Goal: Information Seeking & Learning: Learn about a topic

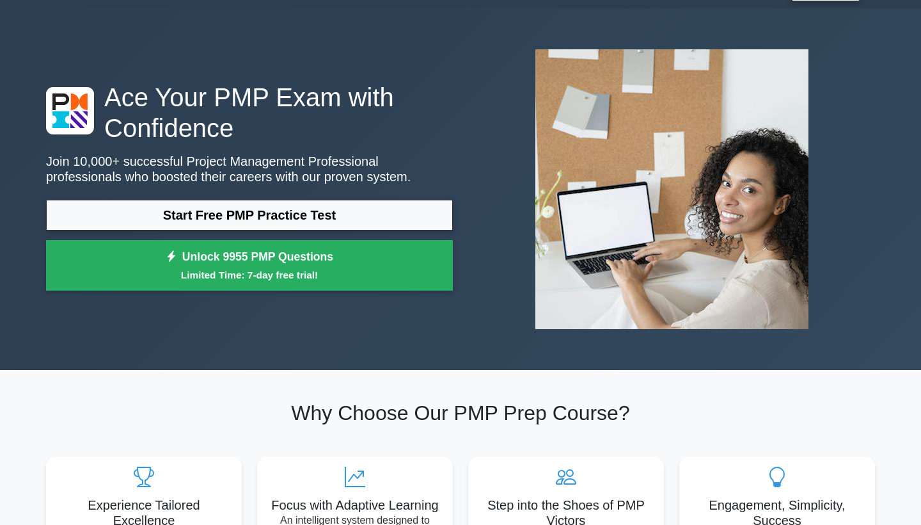
scroll to position [23, 0]
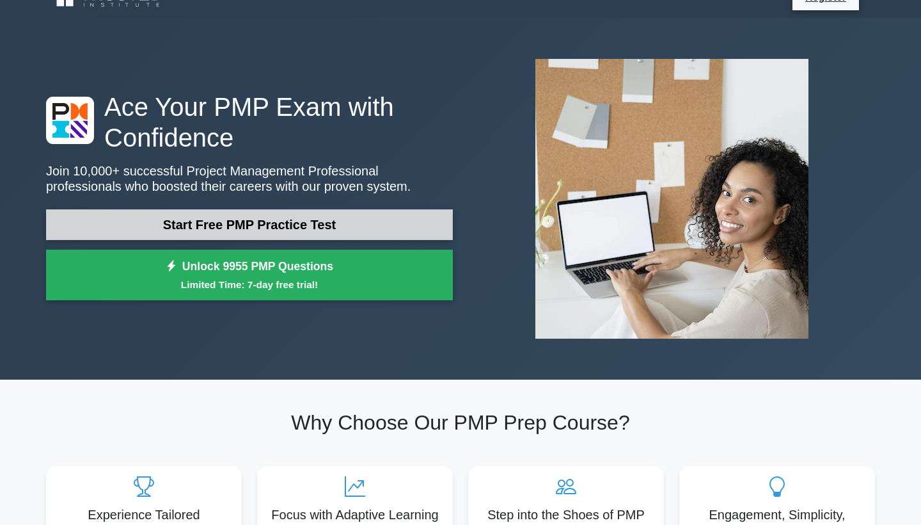
click at [395, 226] on link "Start Free PMP Practice Test" at bounding box center [249, 224] width 407 height 31
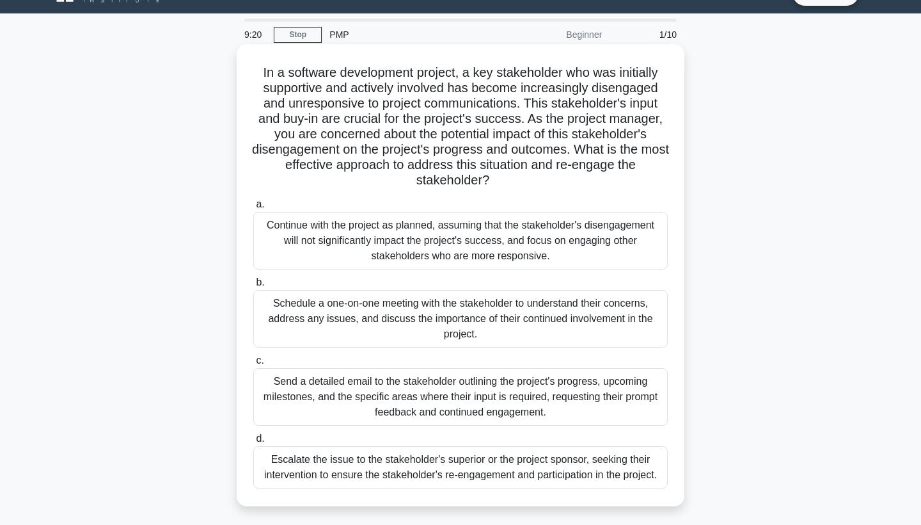
scroll to position [22, 0]
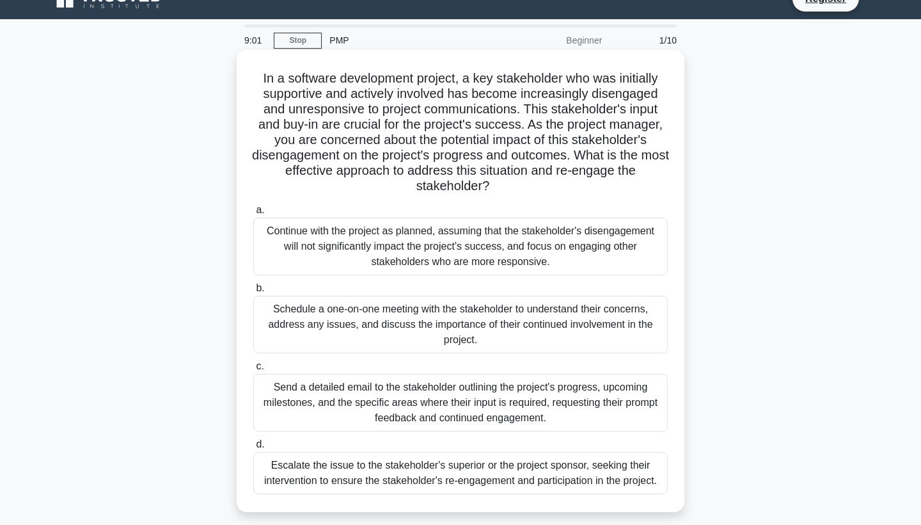
click at [442, 317] on div "Schedule a one-on-one meeting with the stakeholder to understand their concerns…" at bounding box center [460, 325] width 415 height 58
click at [253, 292] on input "b. Schedule a one-on-one meeting with the stakeholder to understand their conce…" at bounding box center [253, 288] width 0 height 8
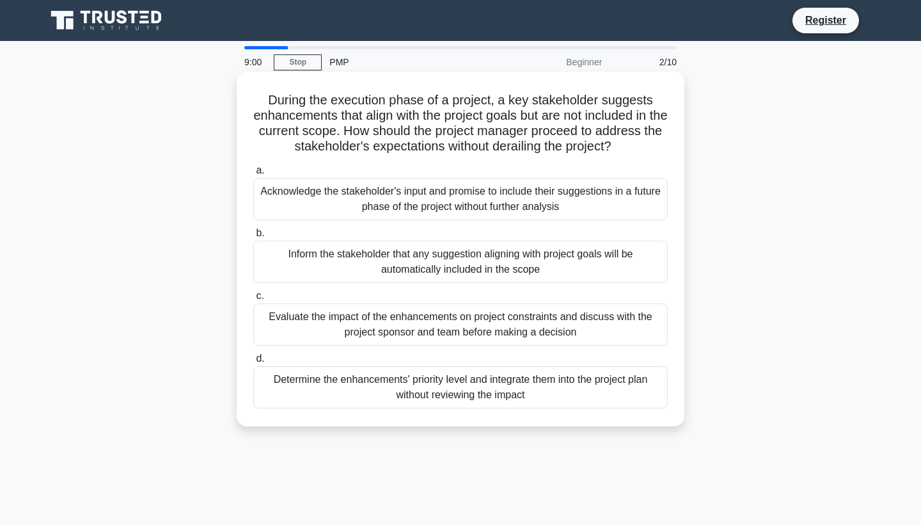
scroll to position [0, 0]
click at [542, 331] on div "Evaluate the impact of the enhancements on project constraints and discuss with…" at bounding box center [460, 324] width 415 height 42
click at [253, 300] on input "c. Evaluate the impact of the enhancements on project constraints and discuss w…" at bounding box center [253, 296] width 0 height 8
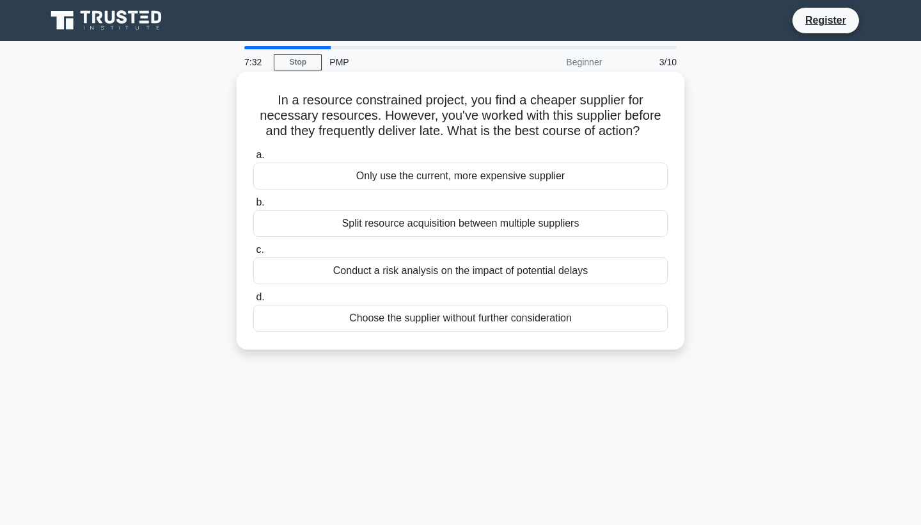
click at [526, 271] on div "Conduct a risk analysis on the impact of potential delays" at bounding box center [460, 270] width 415 height 27
click at [253, 254] on input "c. Conduct a risk analysis on the impact of potential delays" at bounding box center [253, 250] width 0 height 8
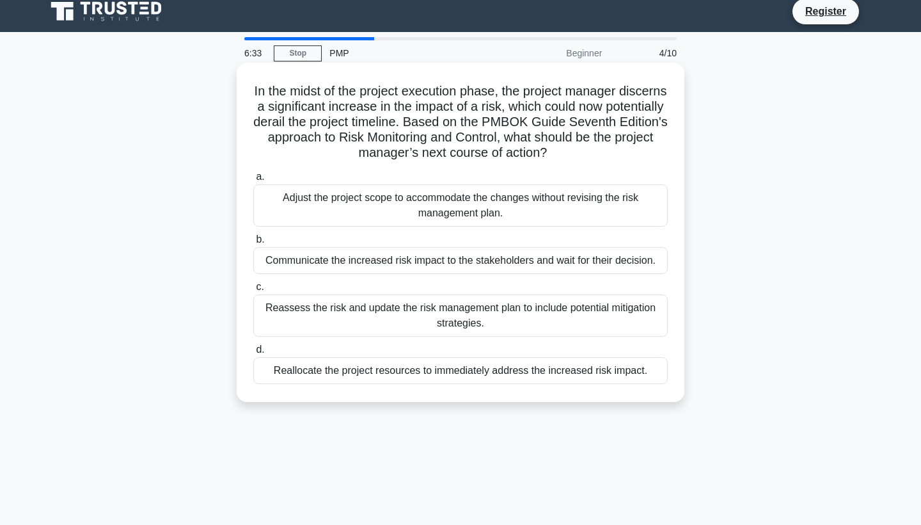
scroll to position [7, 0]
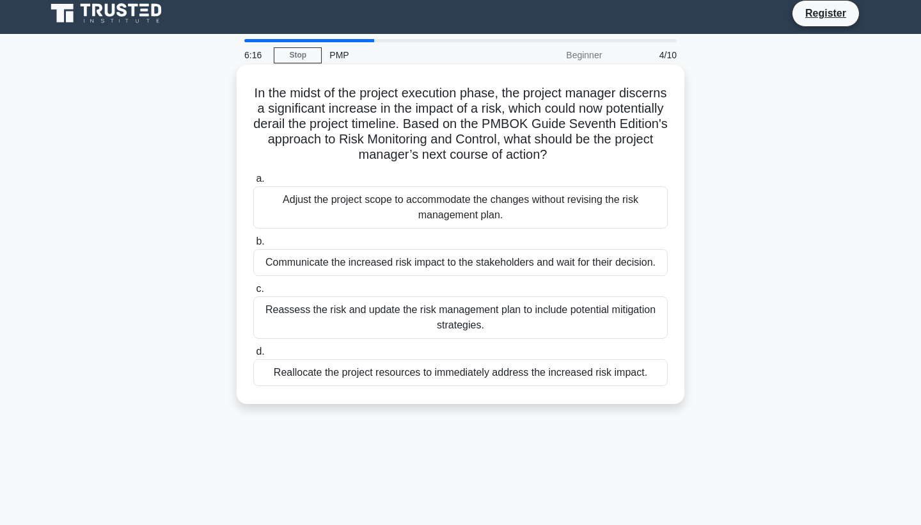
click at [528, 379] on div "Reallocate the project resources to immediately address the increased risk impa…" at bounding box center [460, 372] width 415 height 27
click at [253, 356] on input "d. Reallocate the project resources to immediately address the increased risk i…" at bounding box center [253, 351] width 0 height 8
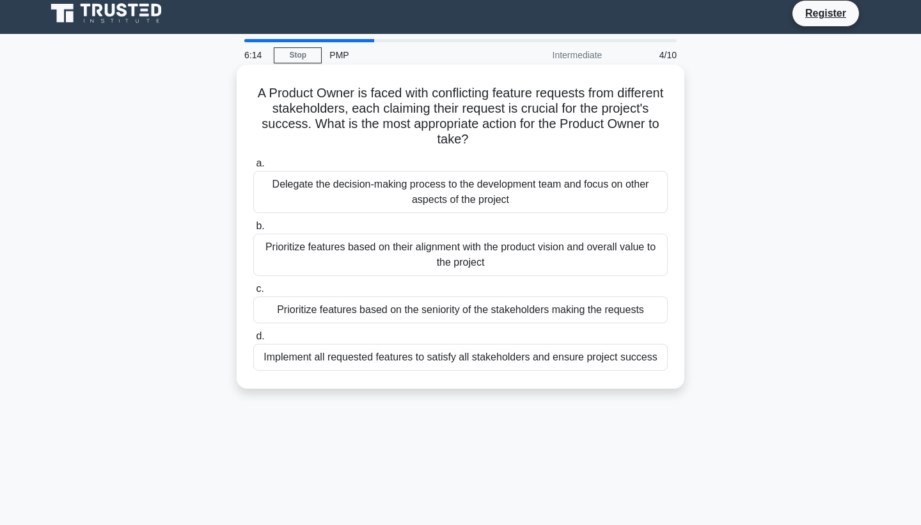
scroll to position [0, 0]
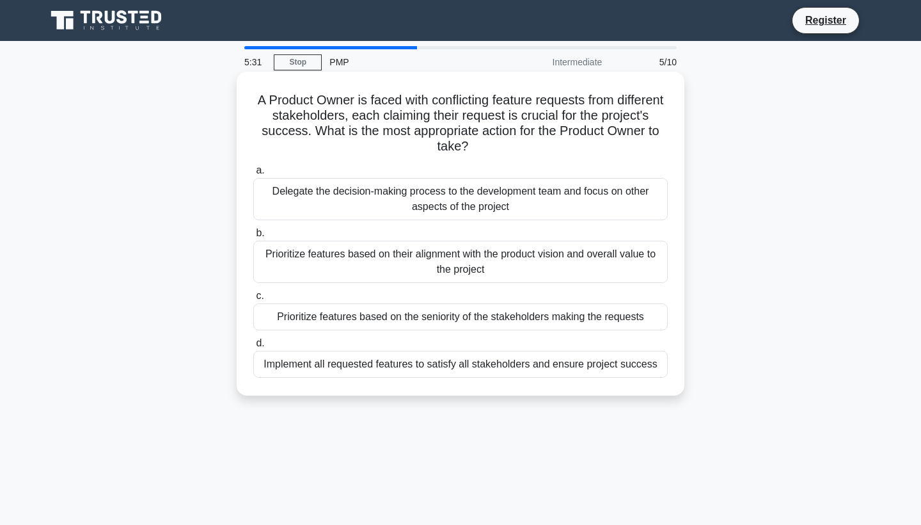
click at [507, 262] on div "Prioritize features based on their alignment with the product vision and overal…" at bounding box center [460, 262] width 415 height 42
click at [253, 237] on input "b. Prioritize features based on their alignment with the product vision and ove…" at bounding box center [253, 233] width 0 height 8
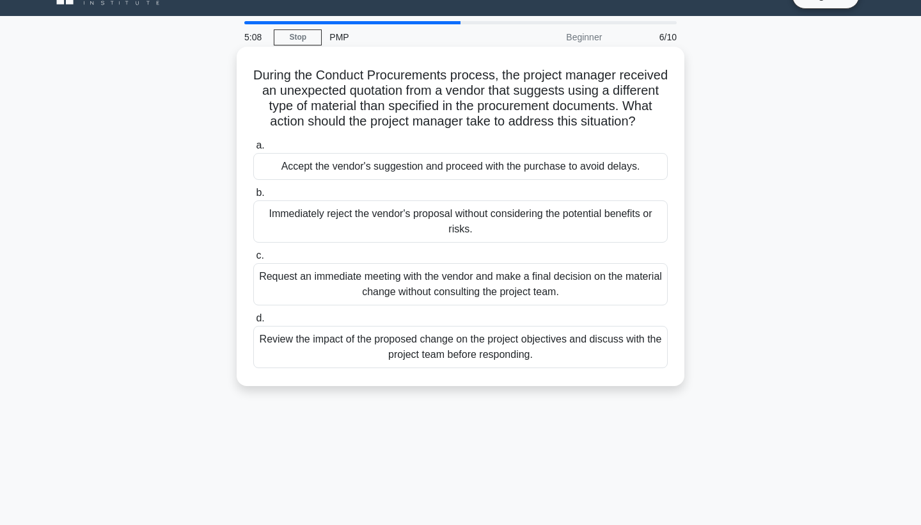
scroll to position [30, 0]
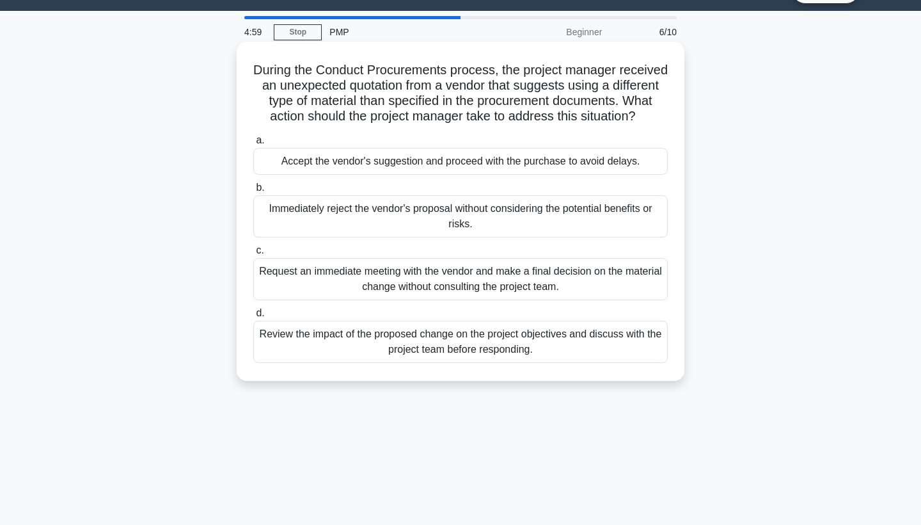
click at [530, 340] on div "Review the impact of the proposed change on the project objectives and discuss …" at bounding box center [460, 341] width 415 height 42
click at [253, 317] on input "d. Review the impact of the proposed change on the project objectives and discu…" at bounding box center [253, 313] width 0 height 8
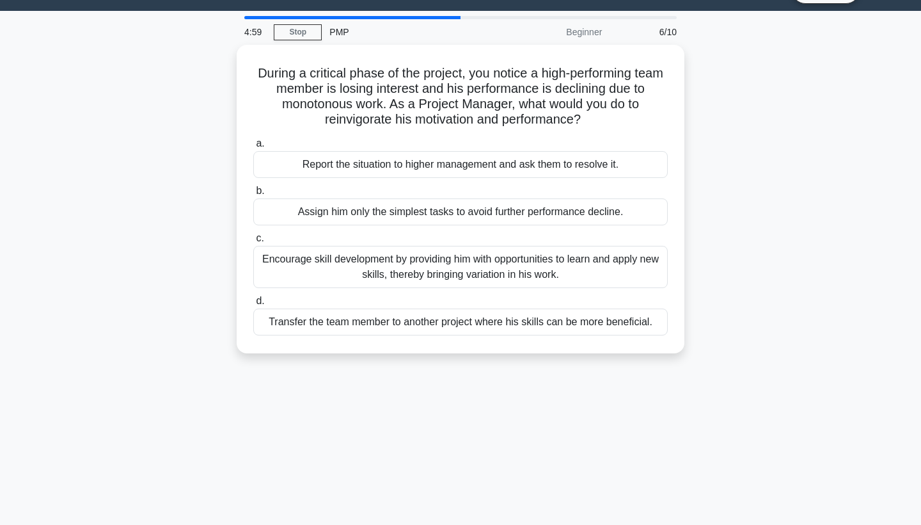
scroll to position [0, 0]
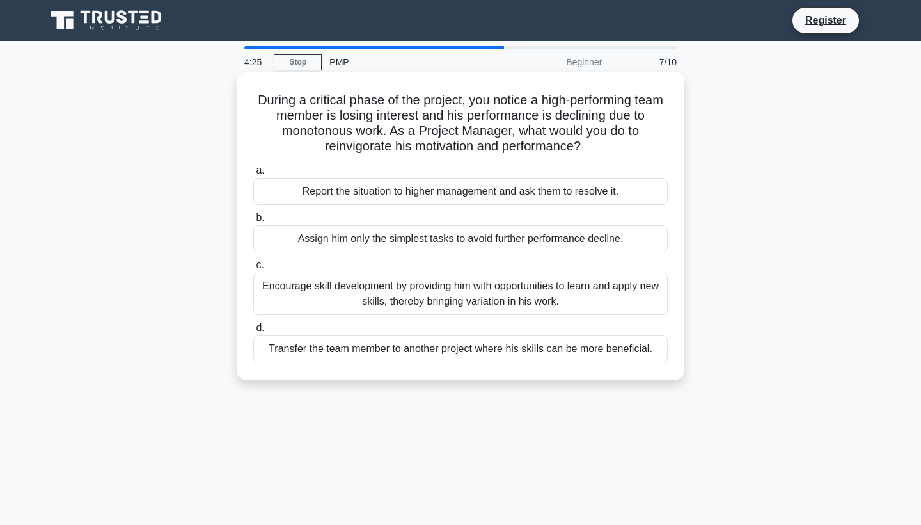
click at [498, 305] on div "Encourage skill development by providing him with opportunities to learn and ap…" at bounding box center [460, 294] width 415 height 42
click at [253, 269] on input "c. Encourage skill development by providing him with opportunities to learn and…" at bounding box center [253, 265] width 0 height 8
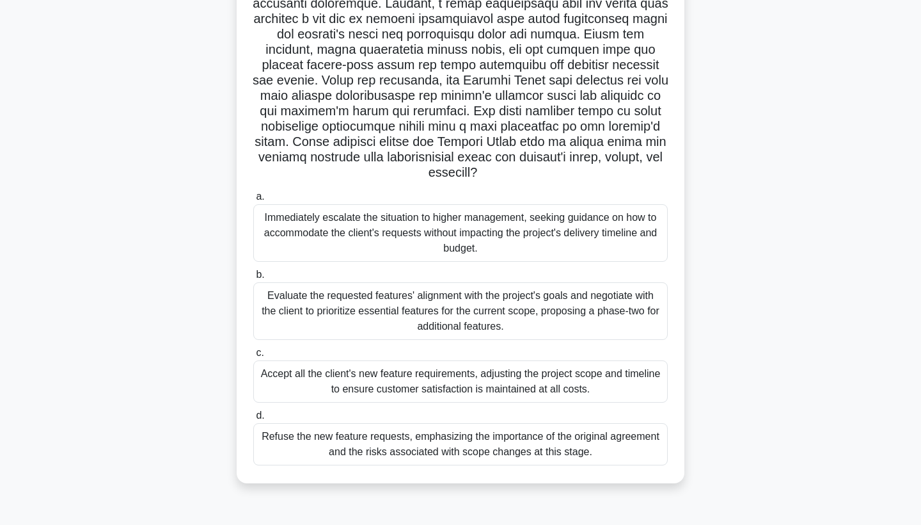
scroll to position [161, 0]
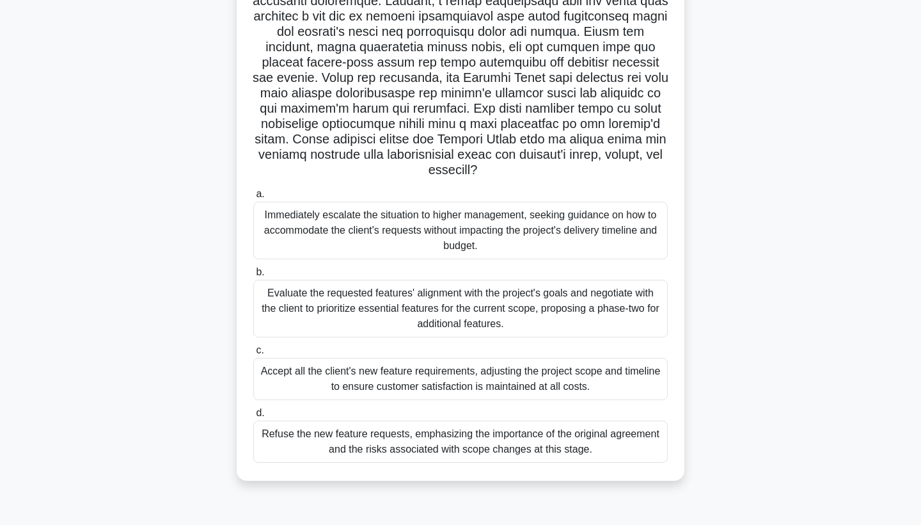
click at [528, 439] on div "Refuse the new feature requests, emphasizing the importance of the original agr…" at bounding box center [460, 441] width 415 height 42
click at [253, 417] on input "d. Refuse the new feature requests, emphasizing the importance of the original …" at bounding box center [253, 413] width 0 height 8
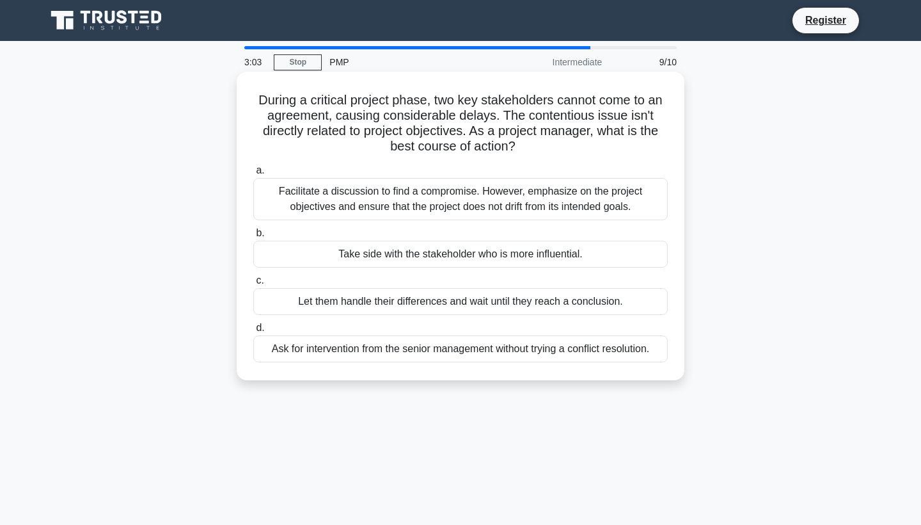
scroll to position [0, 0]
click at [456, 206] on div "Facilitate a discussion to find a compromise. However, emphasize on the project…" at bounding box center [460, 199] width 415 height 42
click at [253, 175] on input "a. Facilitate a discussion to find a compromise. However, emphasize on the proj…" at bounding box center [253, 170] width 0 height 8
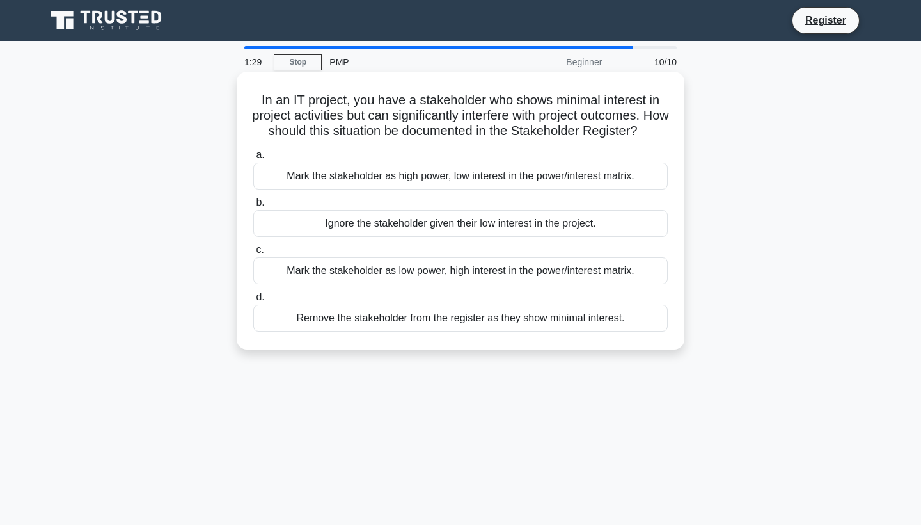
click at [431, 273] on div "Mark the stakeholder as low power, high interest in the power/interest matrix." at bounding box center [460, 270] width 415 height 27
click at [253, 254] on input "c. Mark the stakeholder as low power, high interest in the power/interest matri…" at bounding box center [253, 250] width 0 height 8
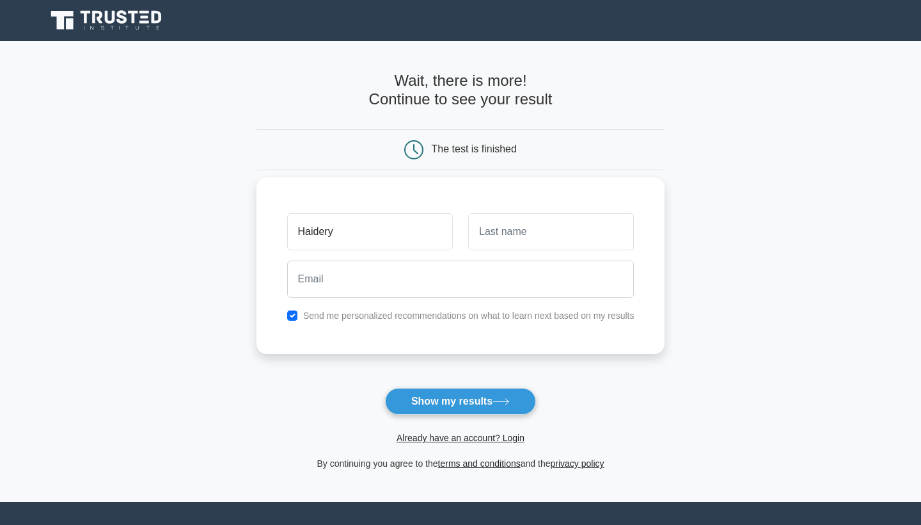
type input "Haidery"
type input "A"
type input "Shango"
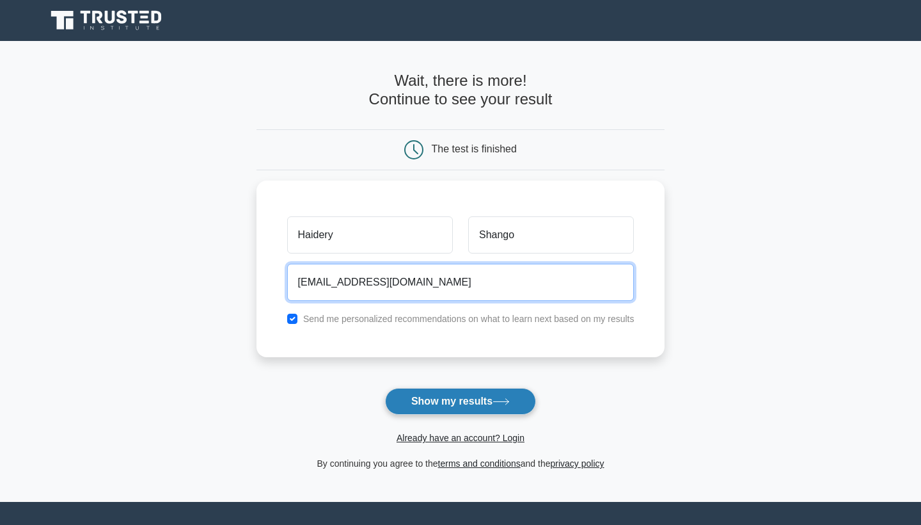
type input "shangohaidery4@gmail.com"
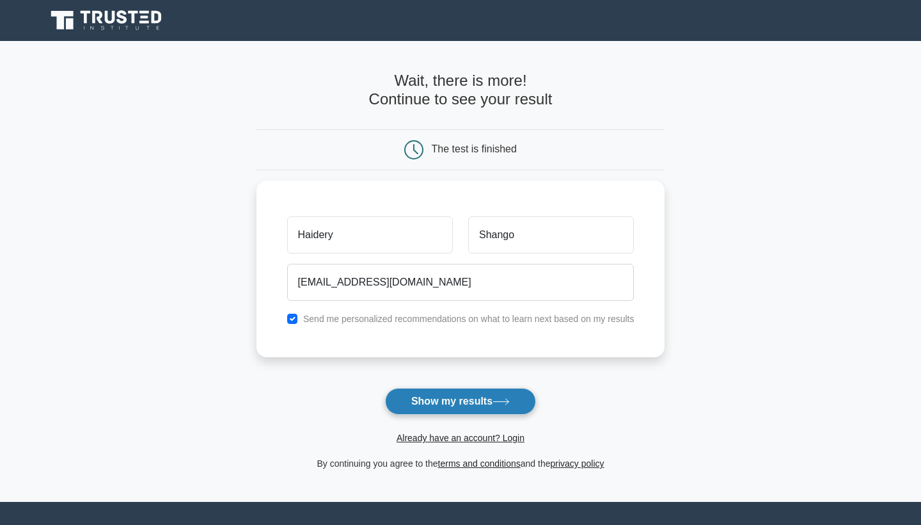
click at [503, 406] on button "Show my results" at bounding box center [460, 401] width 151 height 27
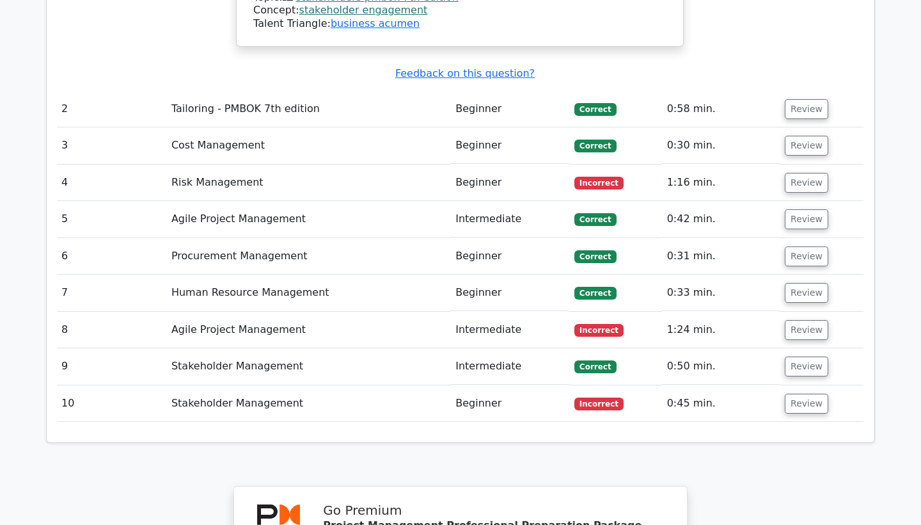
scroll to position [1913, 0]
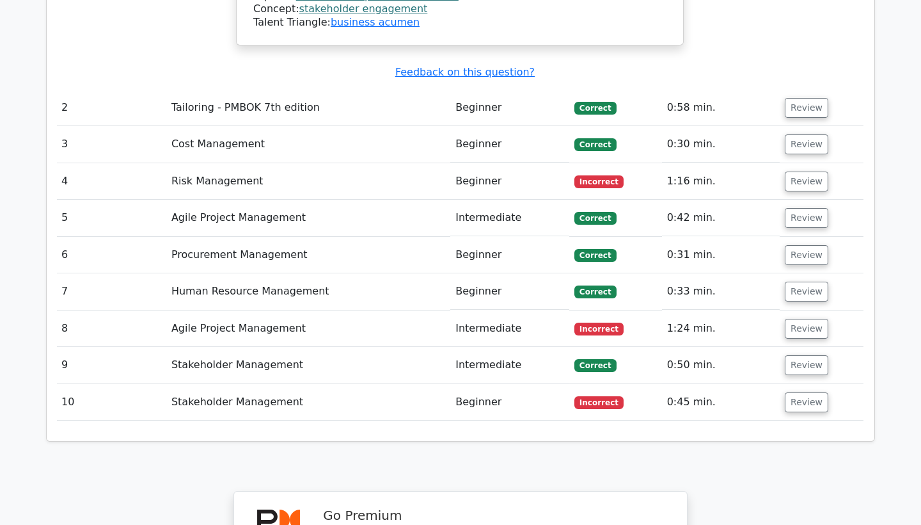
click at [355, 384] on td "Stakeholder Management" at bounding box center [308, 402] width 284 height 36
click at [803, 392] on button "Review" at bounding box center [807, 402] width 44 height 20
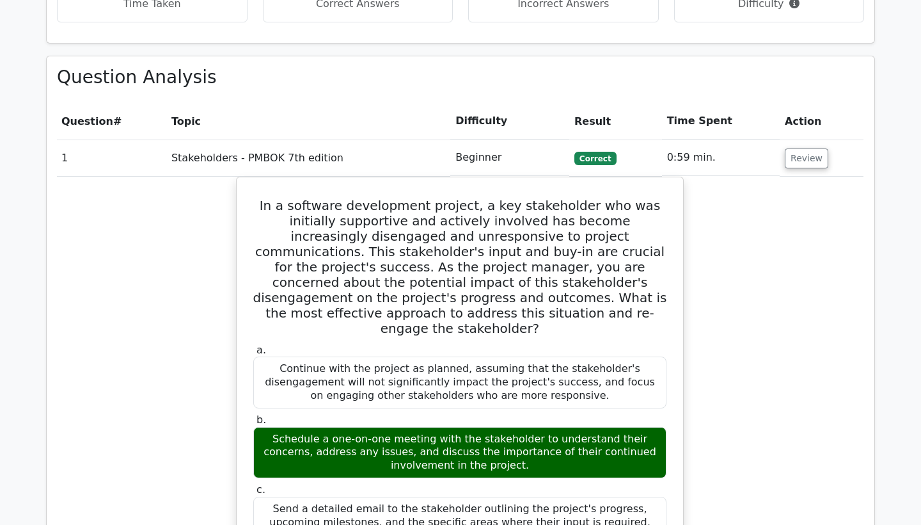
scroll to position [997, 0]
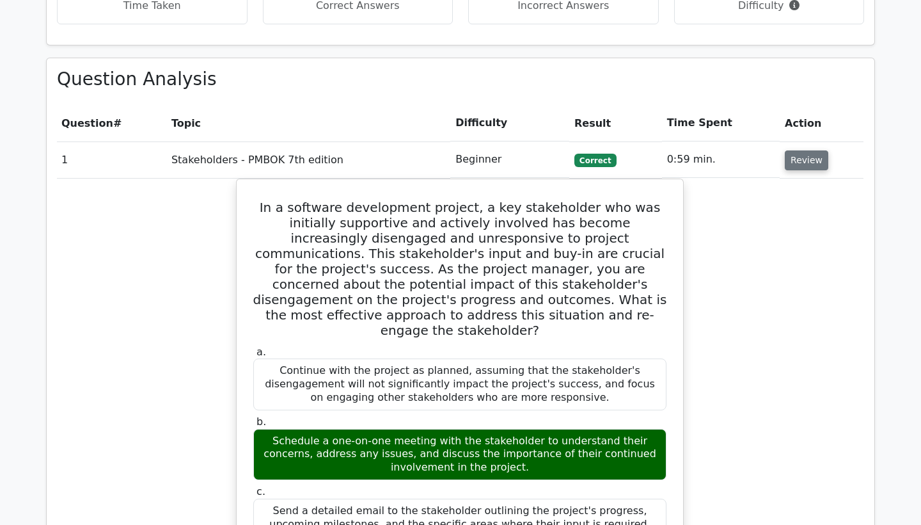
click at [793, 150] on button "Review" at bounding box center [807, 160] width 44 height 20
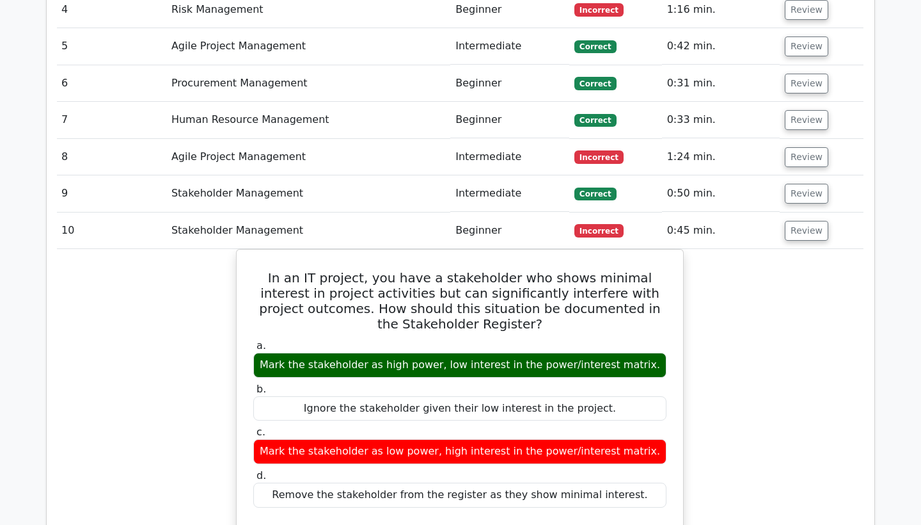
scroll to position [1269, 0]
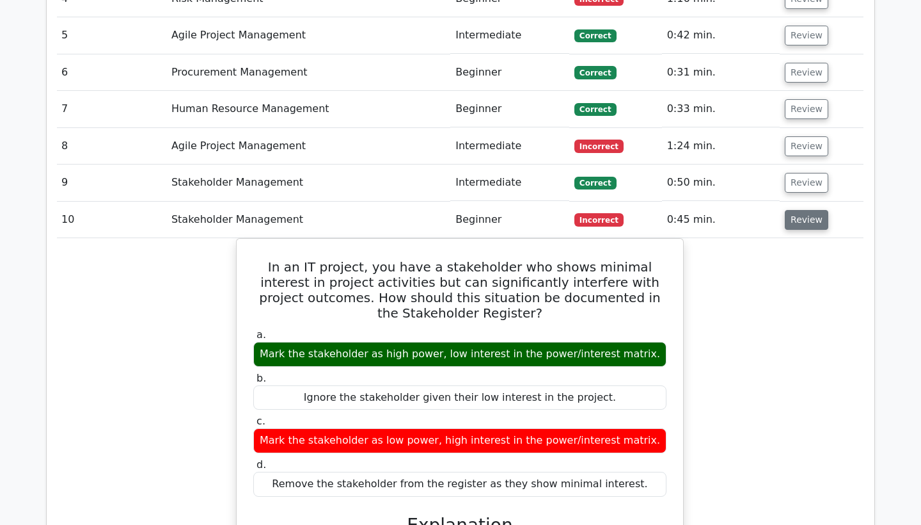
click at [801, 210] on button "Review" at bounding box center [807, 220] width 44 height 20
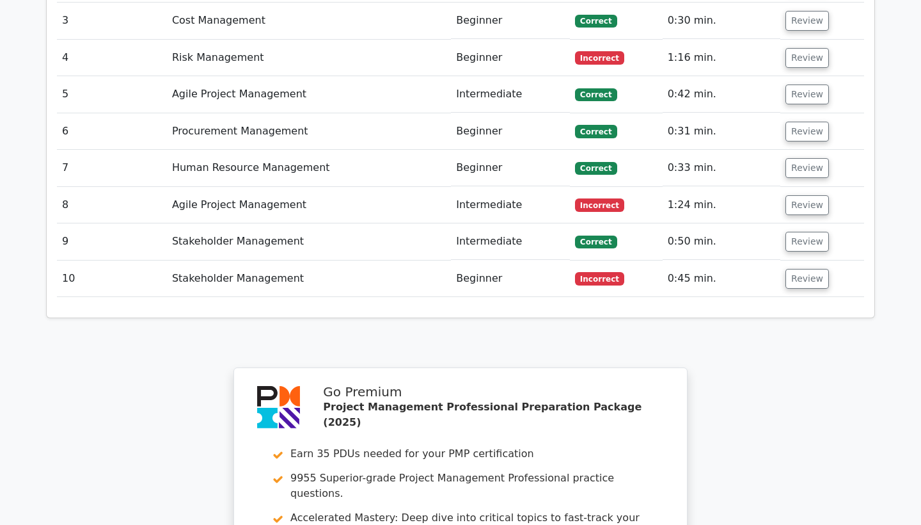
scroll to position [1209, 0]
click at [790, 196] on button "Review" at bounding box center [808, 206] width 44 height 20
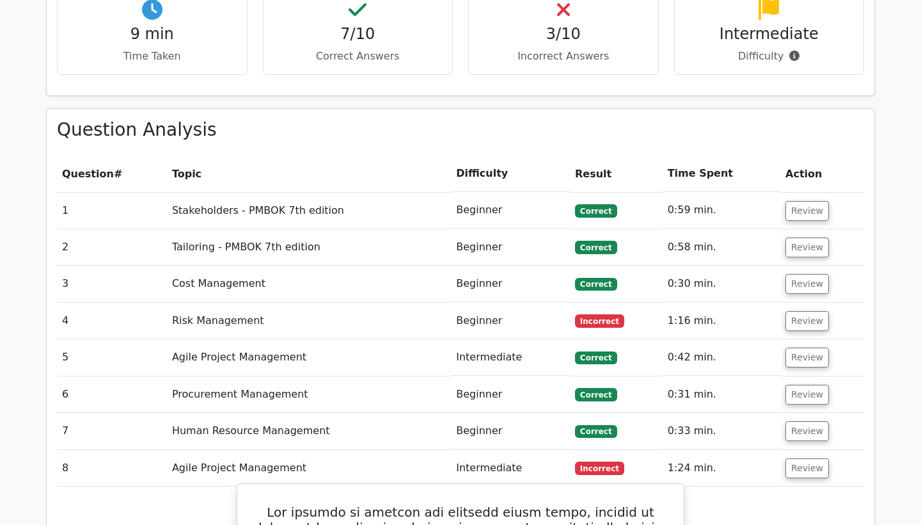
scroll to position [946, 0]
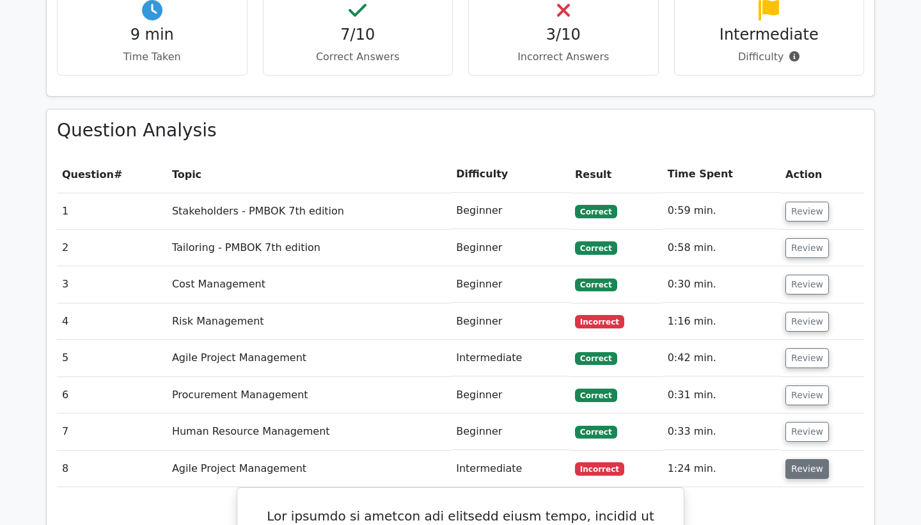
click at [797, 459] on button "Review" at bounding box center [808, 469] width 44 height 20
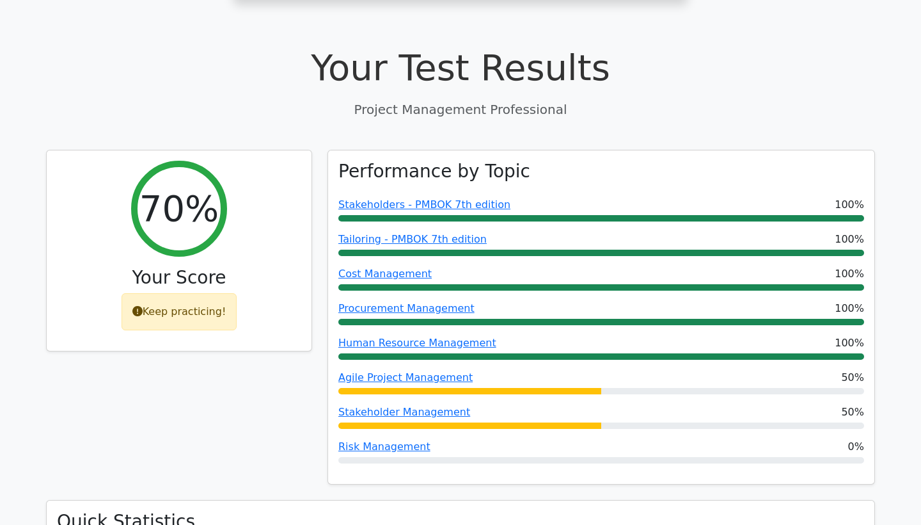
scroll to position [386, 0]
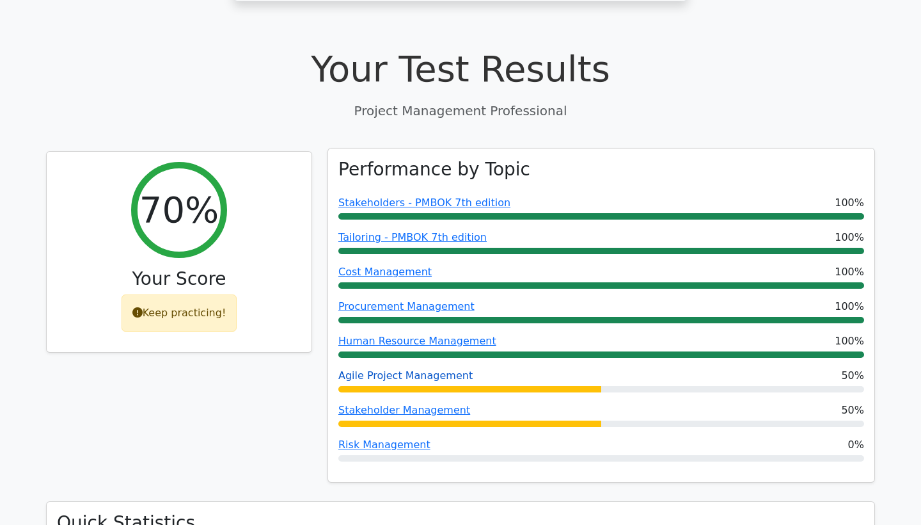
click at [448, 369] on link "Agile Project Management" at bounding box center [405, 375] width 134 height 12
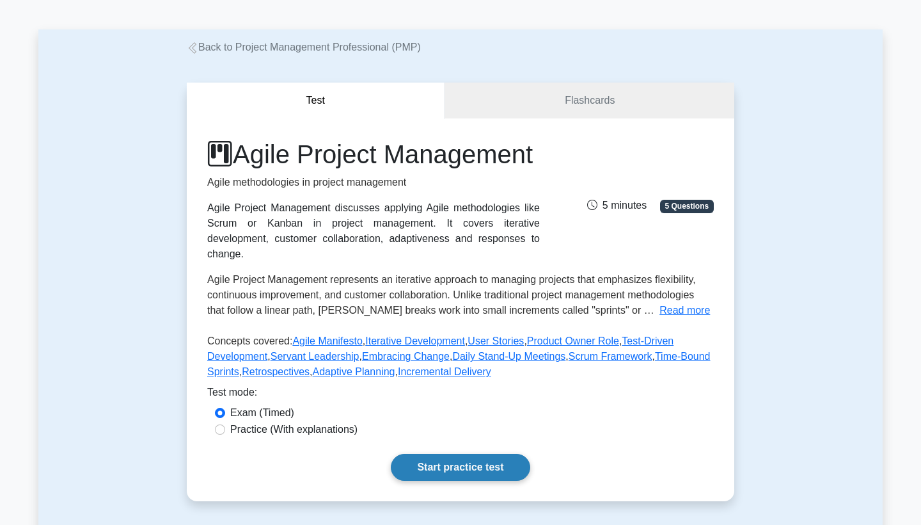
scroll to position [38, 0]
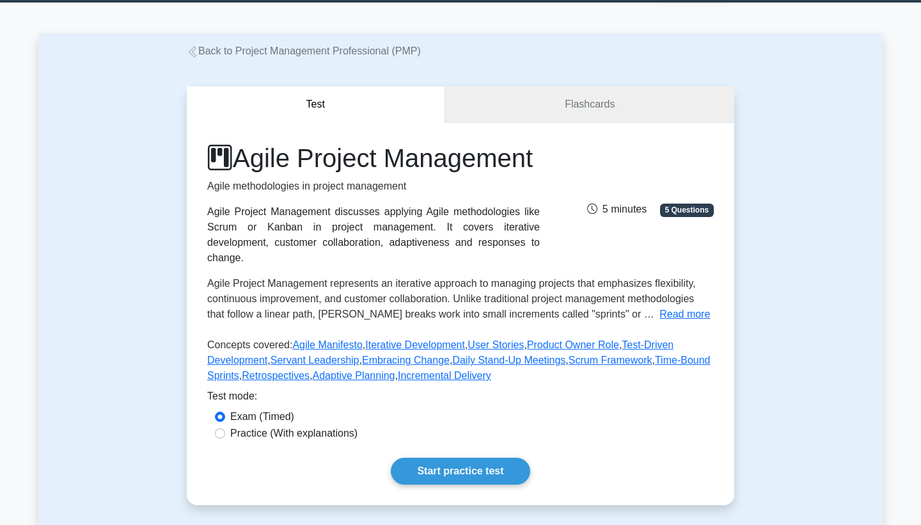
click at [606, 110] on link "Flashcards" at bounding box center [589, 104] width 289 height 36
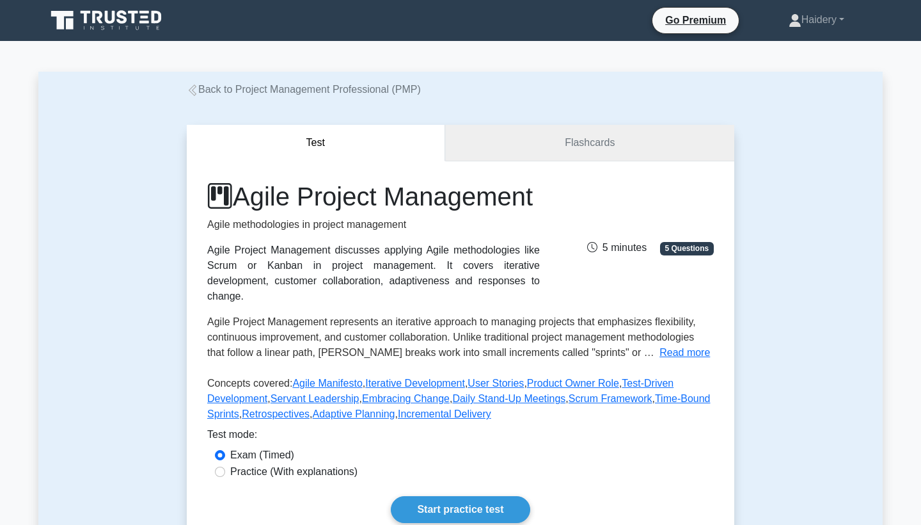
scroll to position [0, 0]
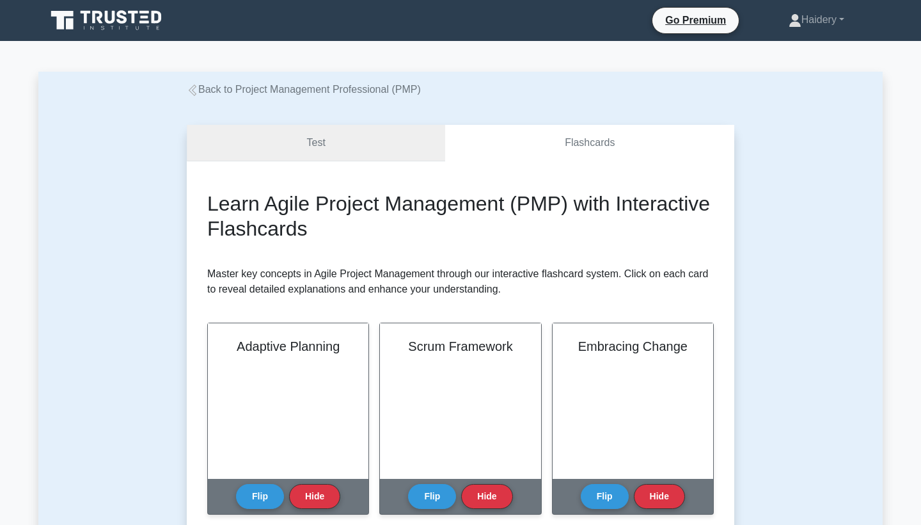
click at [374, 146] on link "Test" at bounding box center [316, 143] width 258 height 36
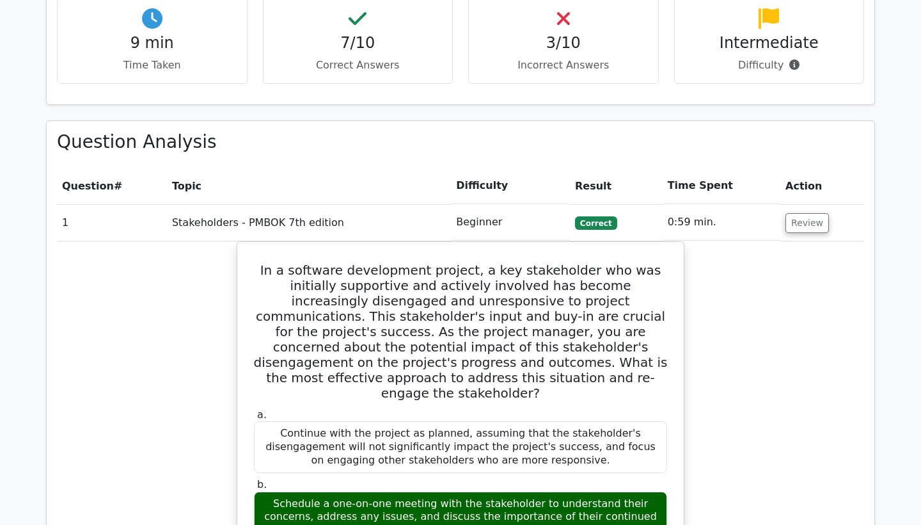
scroll to position [929, 0]
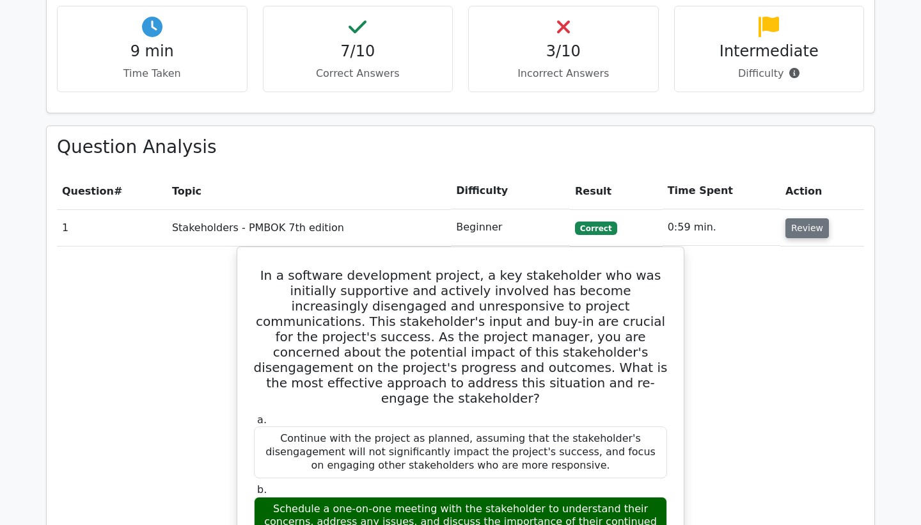
click at [795, 218] on button "Review" at bounding box center [808, 228] width 44 height 20
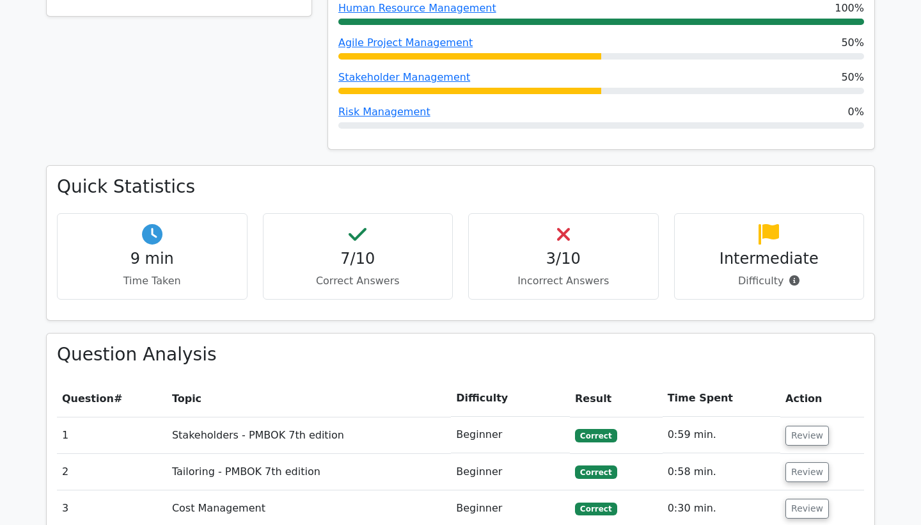
scroll to position [720, 0]
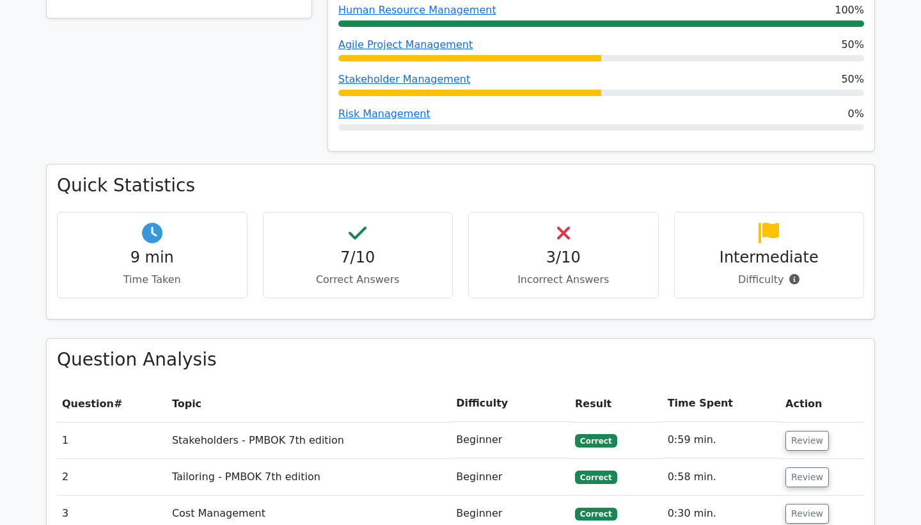
click at [775, 223] on icon at bounding box center [769, 233] width 20 height 20
click at [704, 242] on div "Intermediate Difficulty" at bounding box center [769, 255] width 191 height 86
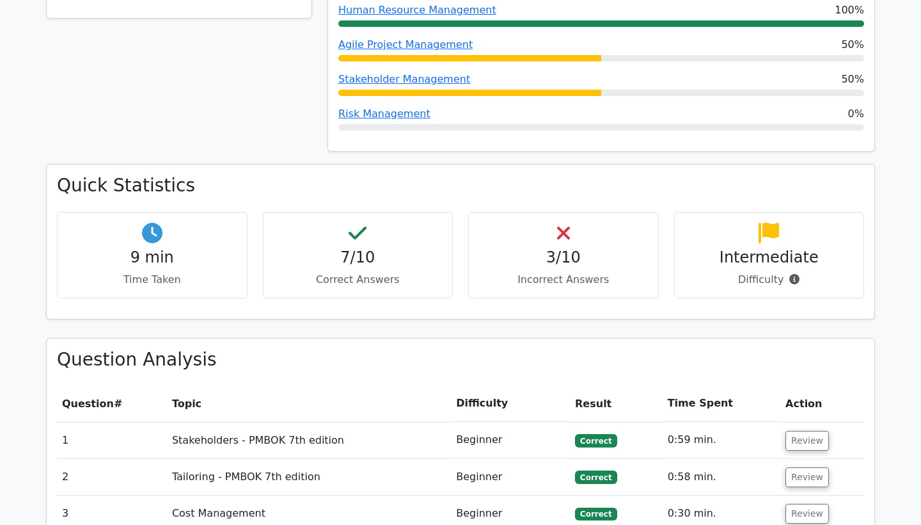
click at [704, 242] on div "Intermediate Difficulty" at bounding box center [769, 255] width 191 height 86
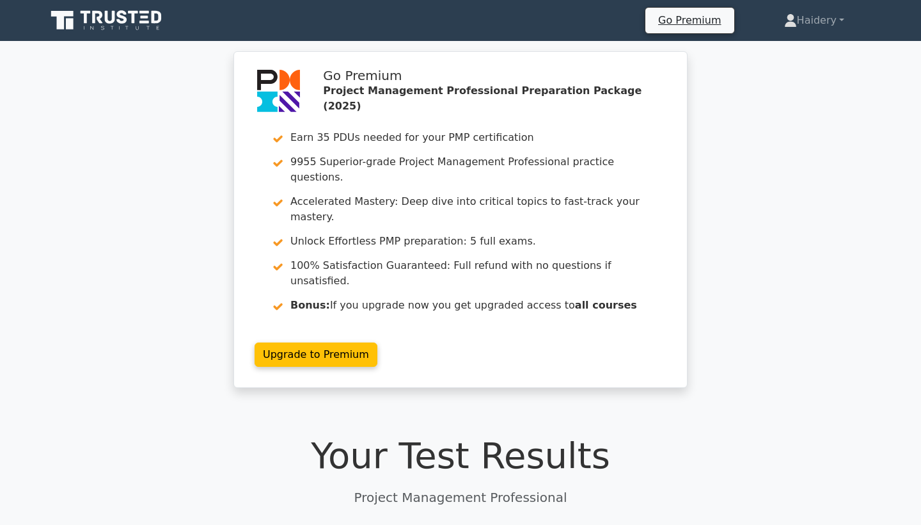
scroll to position [0, 0]
